Goal: Use online tool/utility: Utilize a website feature to perform a specific function

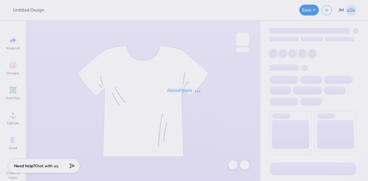
type input "KOA"
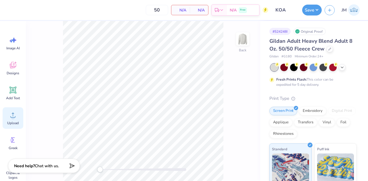
click at [14, 111] on icon at bounding box center [13, 115] width 9 height 9
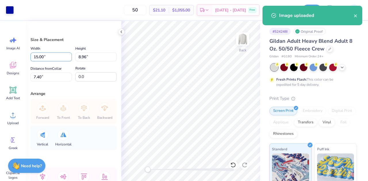
drag, startPoint x: 49, startPoint y: 56, endPoint x: 23, endPoint y: 56, distance: 26.1
click at [23, 56] on div "Art colors 50 $21.10 Per Item $1,055.00 Total Est. Delivery [DATE] - [DATE] Fre…" at bounding box center [184, 90] width 368 height 181
type input "12.50"
type input "7.46"
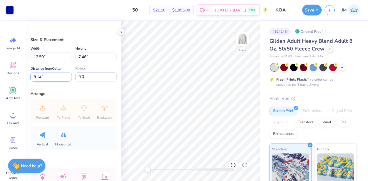
click at [52, 78] on input "8.14" at bounding box center [50, 77] width 41 height 9
type input "3"
click at [309, 11] on button "Save" at bounding box center [312, 9] width 20 height 11
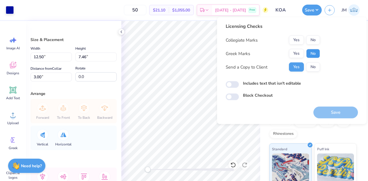
click at [313, 53] on button "No" at bounding box center [313, 53] width 14 height 9
click at [311, 41] on button "No" at bounding box center [313, 40] width 14 height 9
click at [339, 109] on button "Save" at bounding box center [335, 113] width 45 height 12
